Goal: Download file/media

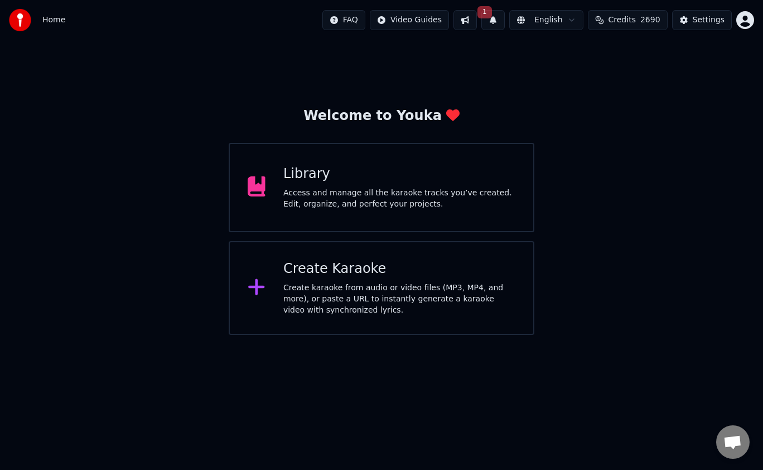
click at [626, 203] on div "Welcome to Youka Library Access and manage all the karaoke tracks you’ve create…" at bounding box center [381, 187] width 763 height 295
click at [477, 25] on button at bounding box center [465, 20] width 23 height 20
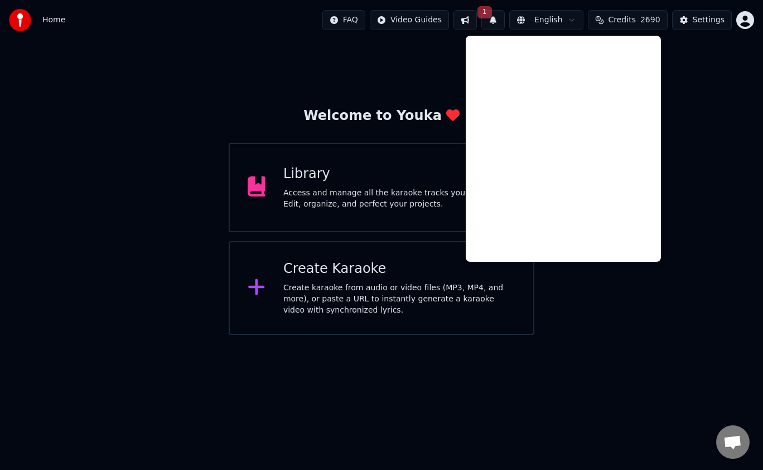
click at [505, 23] on button "1" at bounding box center [493, 20] width 23 height 20
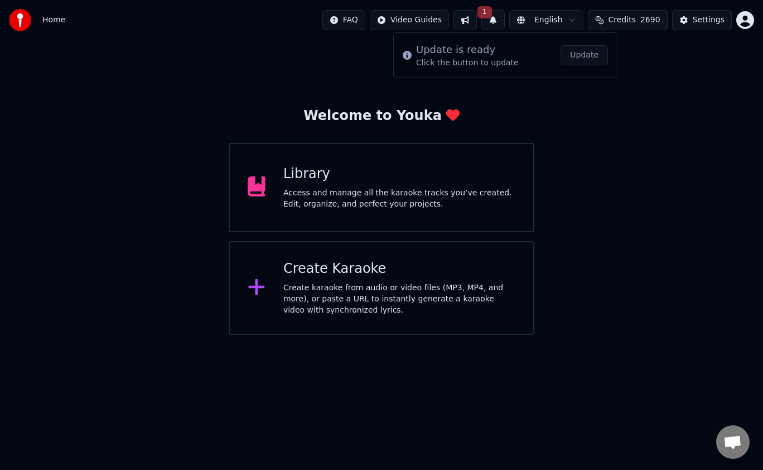
click at [579, 60] on button "Update" at bounding box center [584, 55] width 47 height 20
click at [434, 193] on div "Access and manage all the karaoke tracks you’ve created. Edit, organize, and pe…" at bounding box center [399, 198] width 232 height 22
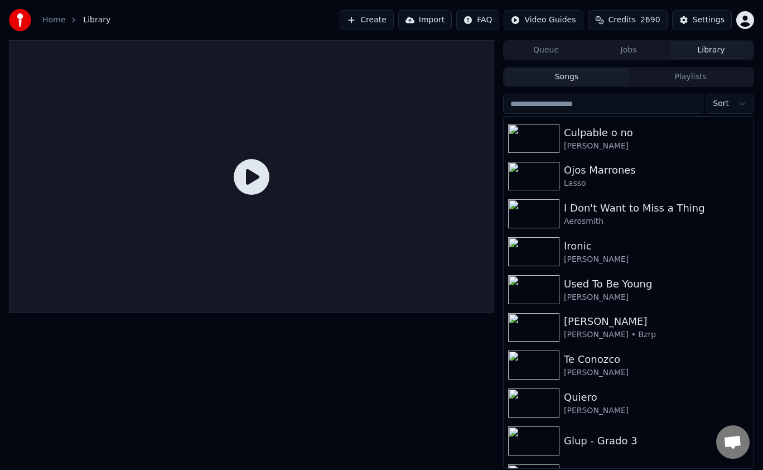
scroll to position [151, 0]
click at [634, 326] on div "[PERSON_NAME]" at bounding box center [656, 320] width 185 height 16
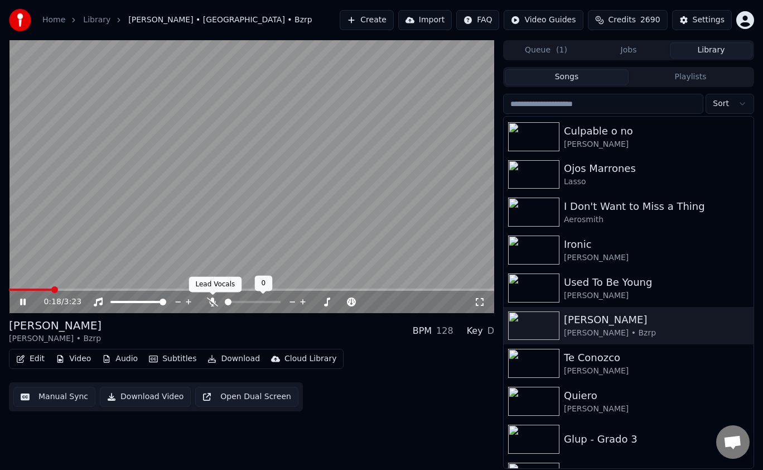
click at [208, 304] on icon at bounding box center [212, 301] width 11 height 9
click at [214, 302] on icon at bounding box center [213, 301] width 6 height 9
click at [22, 304] on icon at bounding box center [31, 301] width 26 height 9
click at [234, 360] on button "Download" at bounding box center [233, 359] width 61 height 16
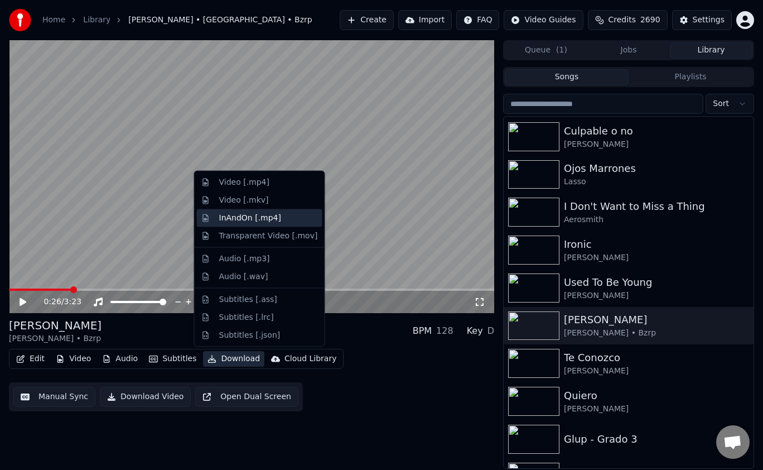
click at [278, 224] on div "InAndOn [.mp4]" at bounding box center [260, 218] width 126 height 18
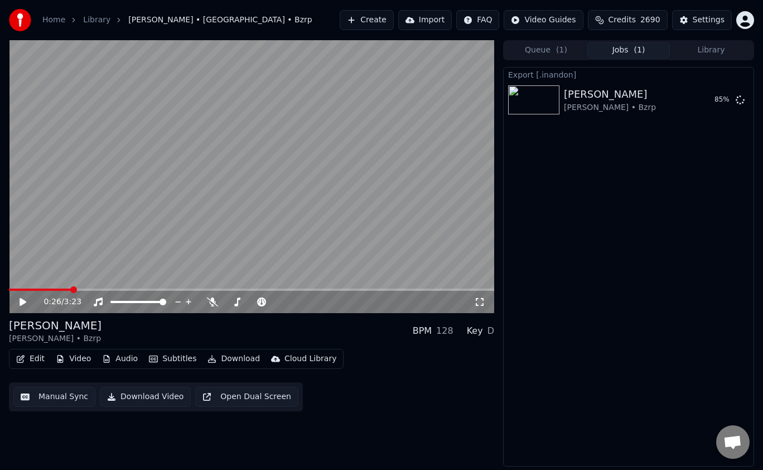
click at [569, 458] on div "Export [.inandon] [PERSON_NAME] • Bzrp 85 %" at bounding box center [628, 267] width 251 height 400
click at [713, 105] on button "Show" at bounding box center [711, 100] width 40 height 20
click at [242, 442] on div "0:26 / 3:23 [PERSON_NAME] • Bzrp BPM 128 Key D Edit Video Audio Subtitles Downl…" at bounding box center [251, 253] width 485 height 426
